Goal: Transaction & Acquisition: Purchase product/service

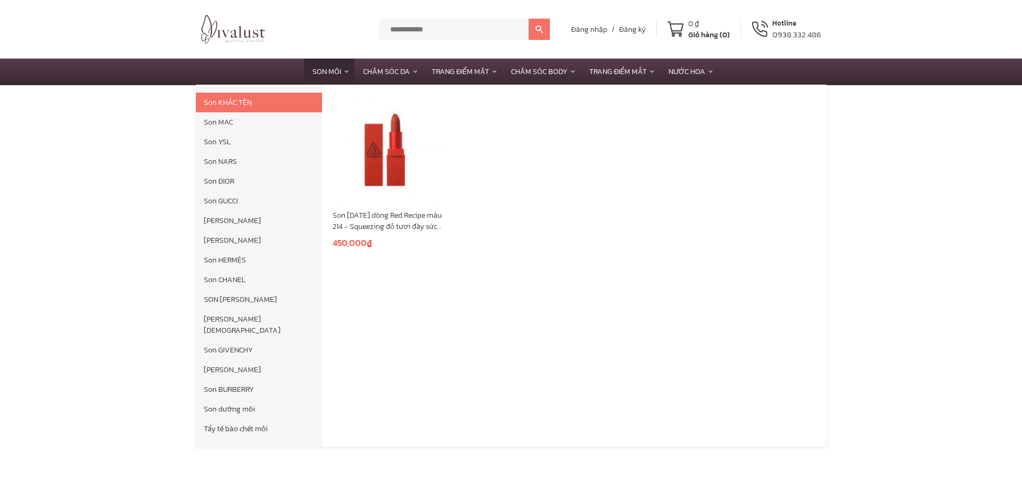
click at [318, 75] on link "Son Môi" at bounding box center [329, 72] width 51 height 26
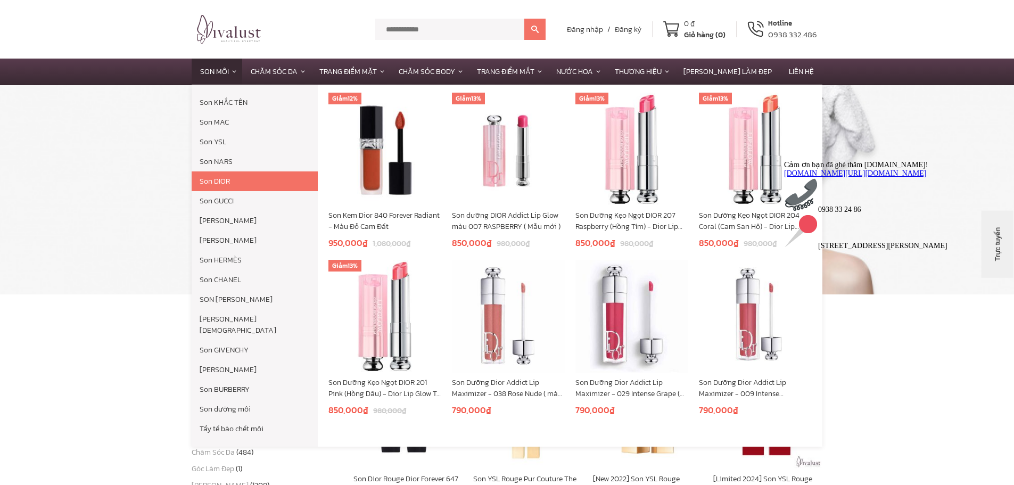
click at [238, 185] on link "Son DIOR" at bounding box center [255, 181] width 126 height 20
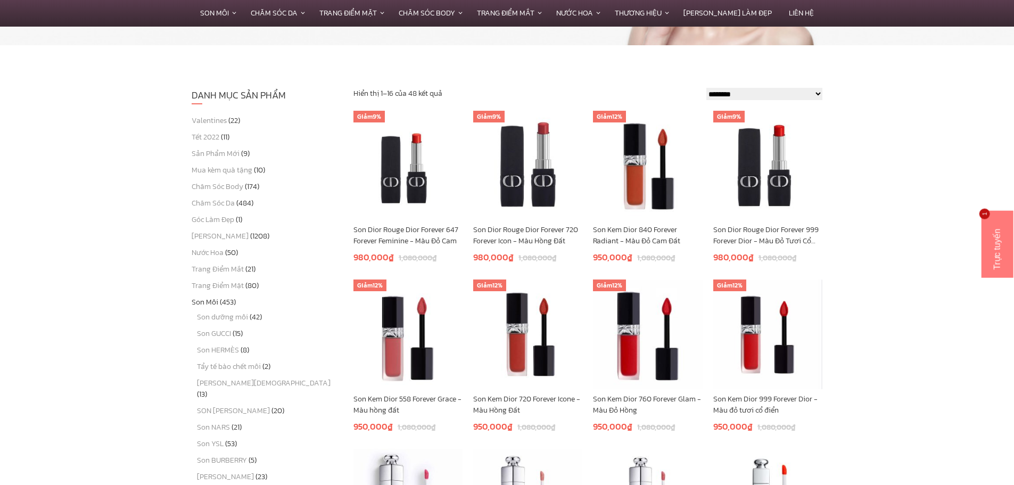
scroll to position [213, 0]
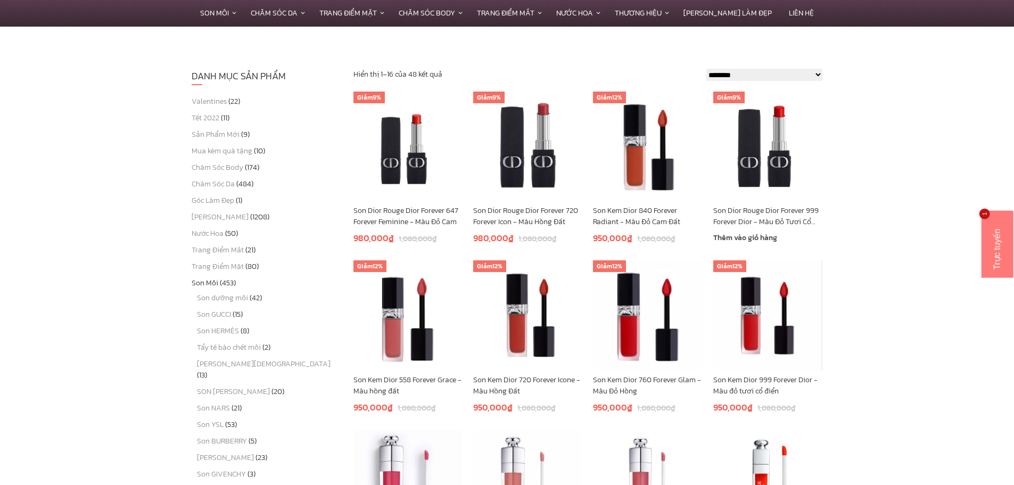
click at [773, 150] on img at bounding box center [767, 146] width 109 height 109
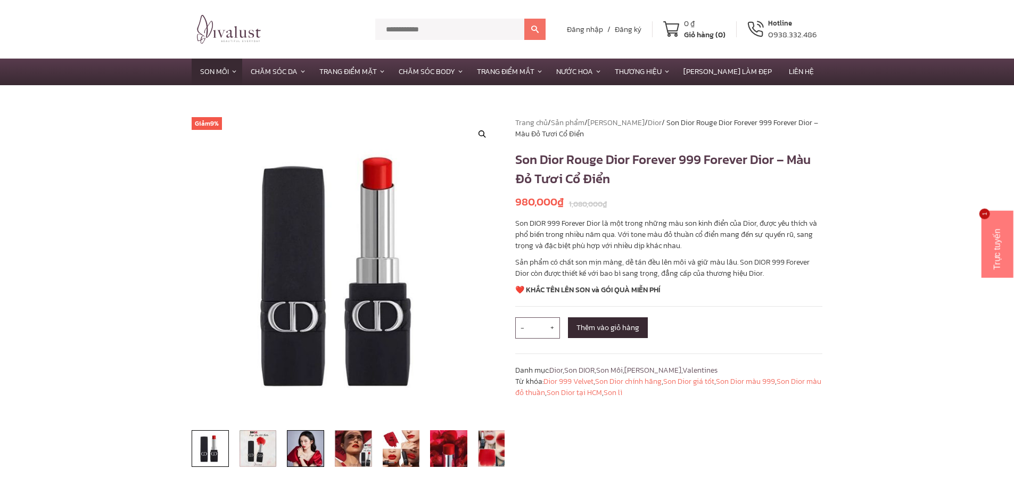
click at [317, 450] on img at bounding box center [305, 448] width 37 height 37
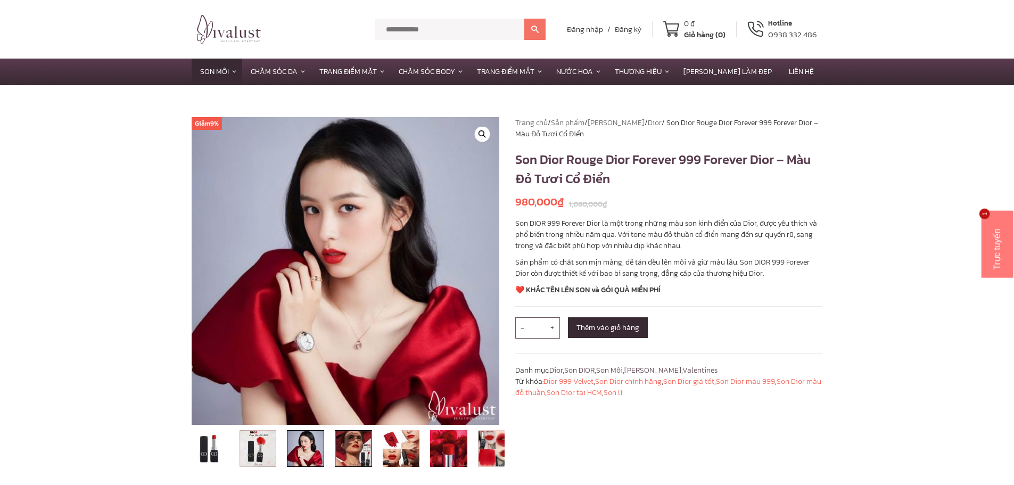
click at [348, 443] on img at bounding box center [353, 448] width 37 height 37
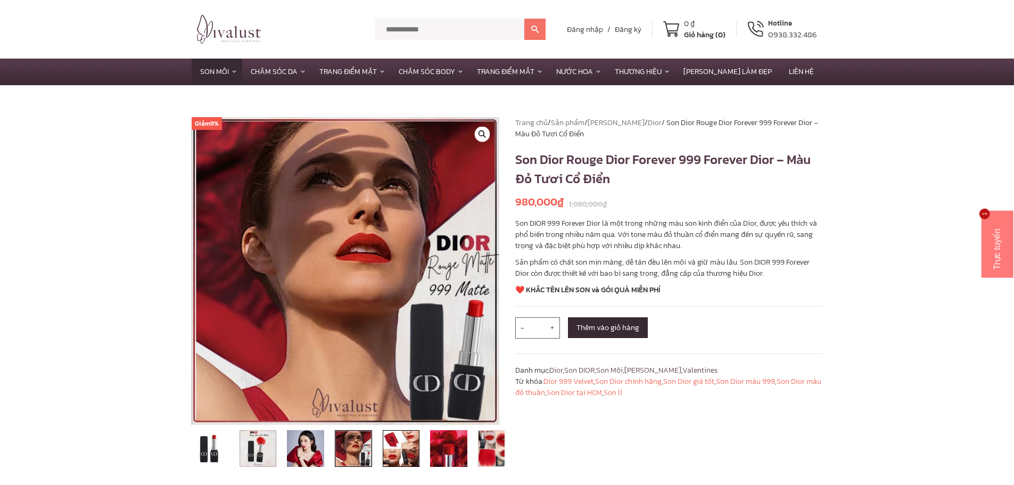
click at [388, 441] on img at bounding box center [401, 448] width 37 height 37
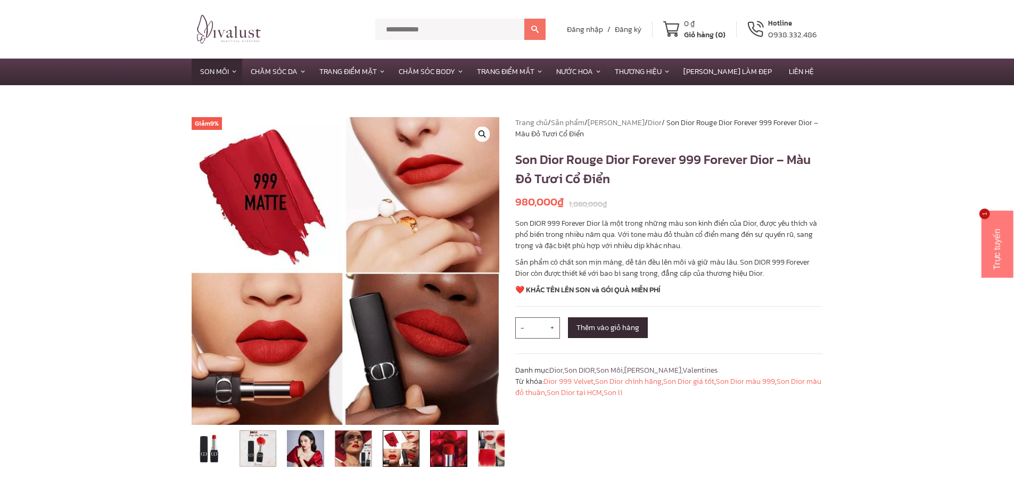
click at [446, 457] on img at bounding box center [448, 448] width 37 height 37
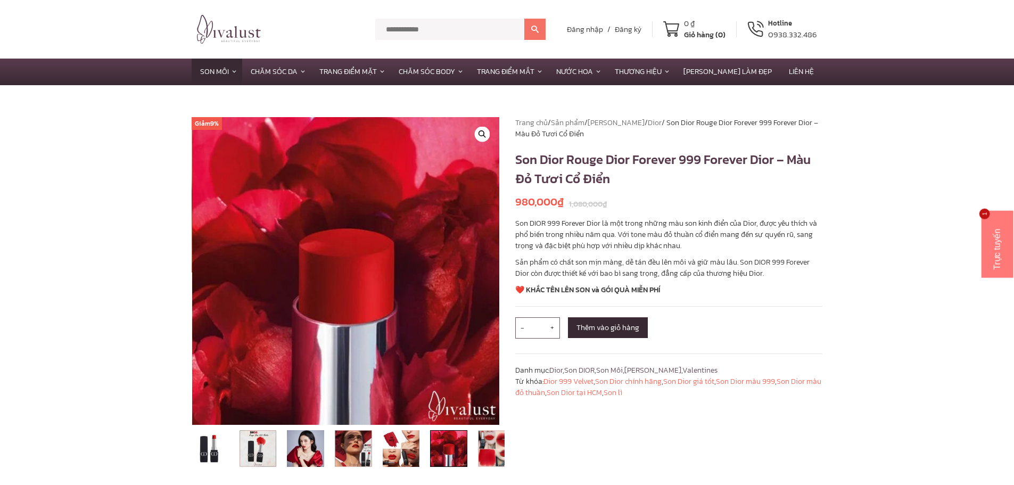
click at [466, 454] on img at bounding box center [448, 448] width 37 height 37
click at [483, 450] on img at bounding box center [496, 448] width 37 height 37
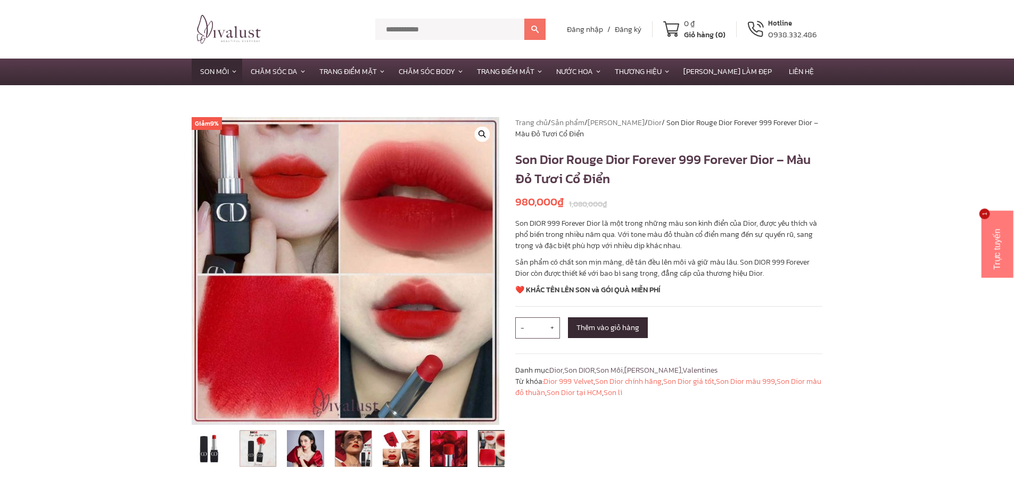
click at [466, 446] on img at bounding box center [448, 448] width 37 height 37
